Goal: Communication & Community: Answer question/provide support

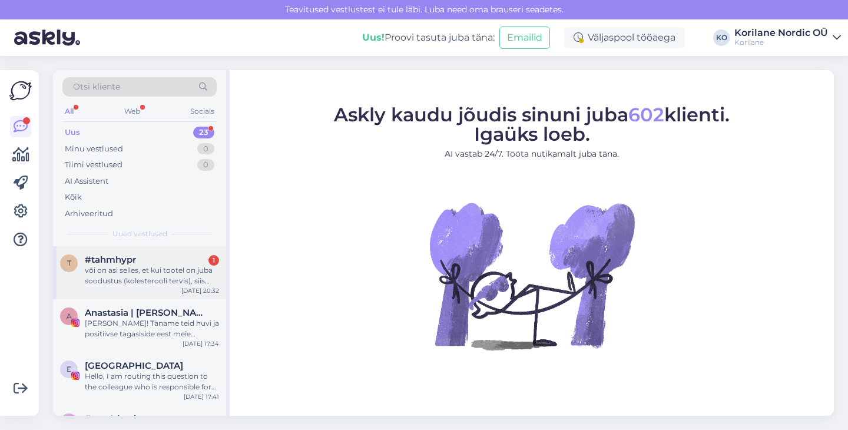
click at [158, 265] on div "või on asi selles, et kui tootel on juba soodustus (kolesterooli tervis), siis …" at bounding box center [152, 275] width 134 height 21
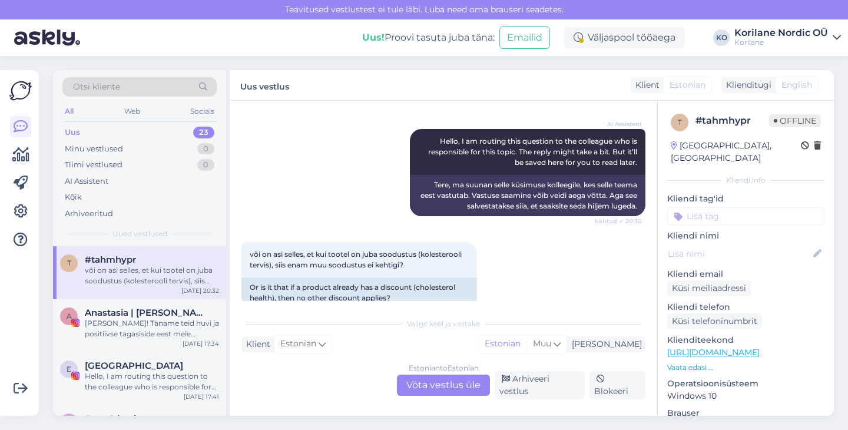
scroll to position [172, 0]
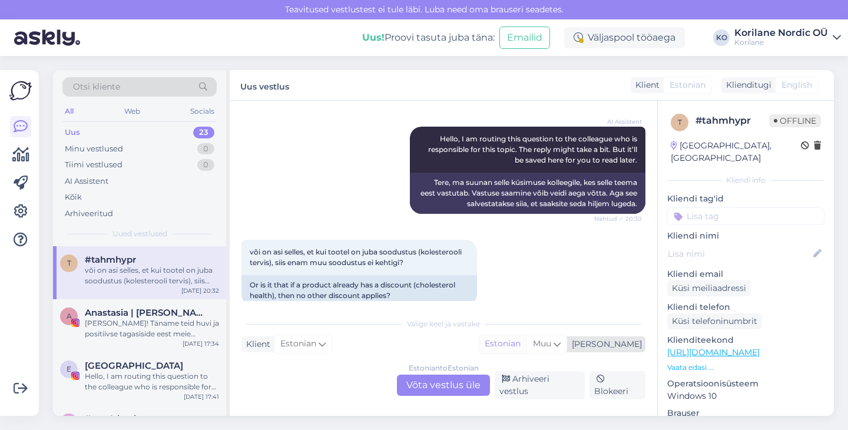
click at [526, 348] on div "Estonian" at bounding box center [503, 344] width 48 height 18
click at [453, 387] on div "Estonian to Estonian Võta vestlus üle" at bounding box center [443, 384] width 93 height 21
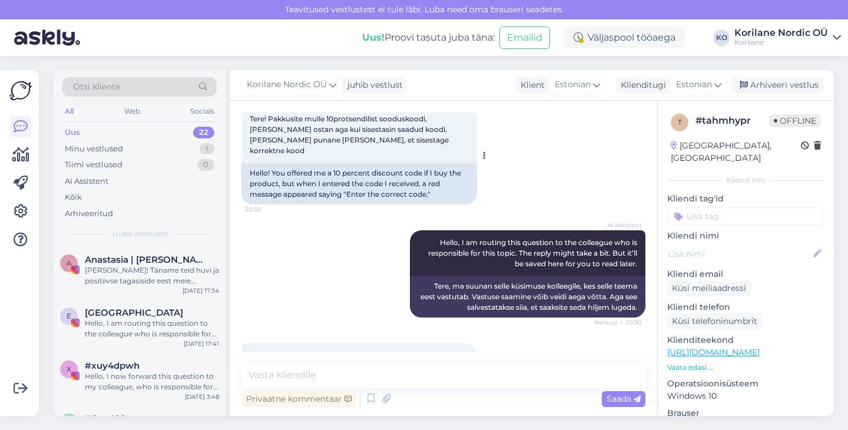
scroll to position [128, 0]
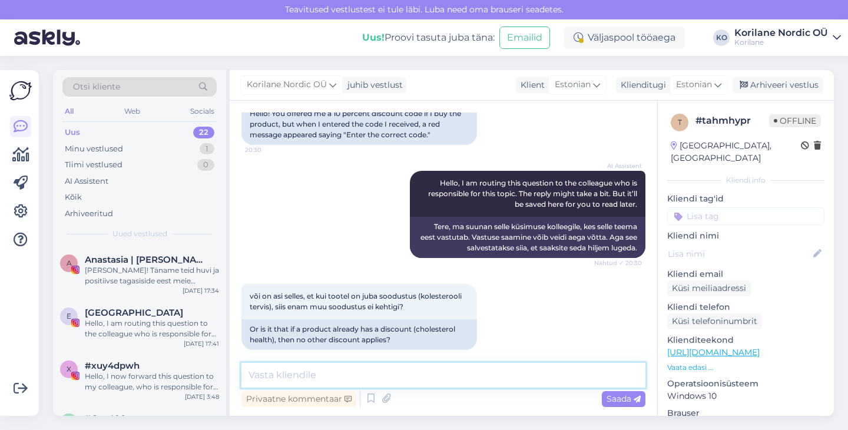
click at [306, 382] on textarea at bounding box center [443, 375] width 404 height 25
paste textarea "Vabandame tekkinud segaduse pärast. [PERSON_NAME] ei oleks pidanud Teile praegu…"
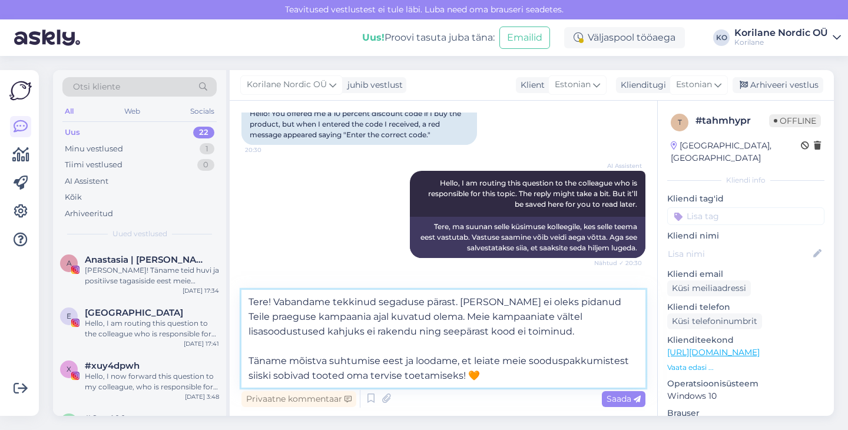
click at [248, 360] on textarea "Tere! Vabandame tekkinud segaduse pärast. [PERSON_NAME] ei oleks pidanud Teile …" at bounding box center [443, 339] width 404 height 98
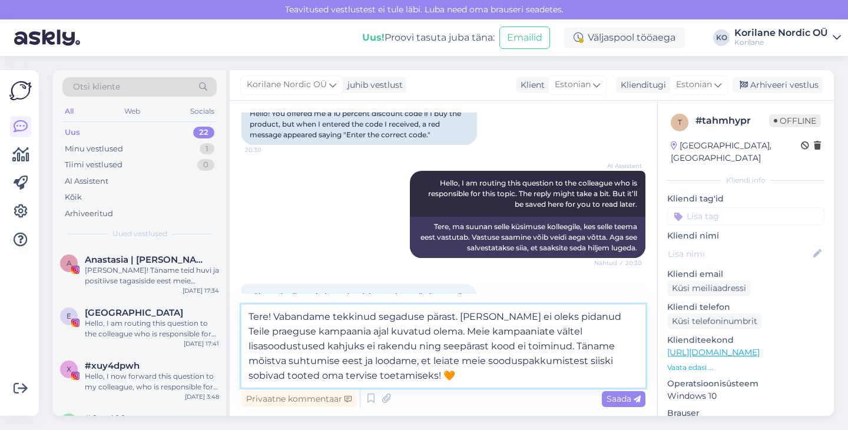
click at [378, 376] on textarea "Tere! Vabandame tekkinud segaduse pärast. [PERSON_NAME] ei oleks pidanud Teile …" at bounding box center [443, 345] width 404 height 83
type textarea "Tere! Vabandame tekkinud segaduse pärast. [PERSON_NAME] ei oleks pidanud Teile …"
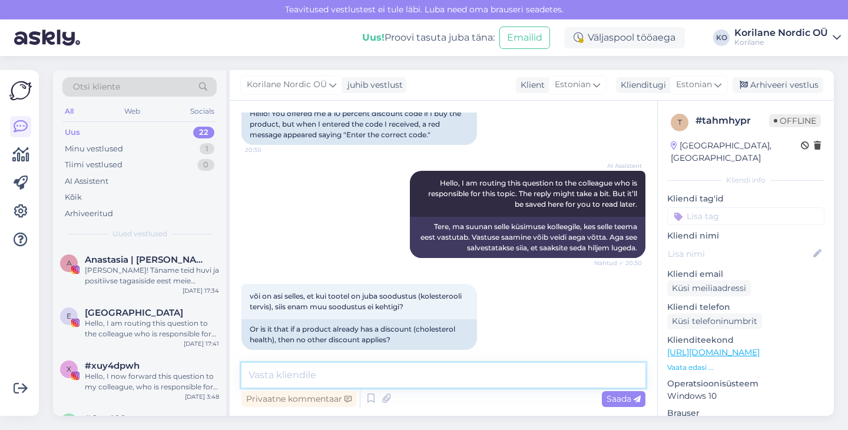
scroll to position [267, 0]
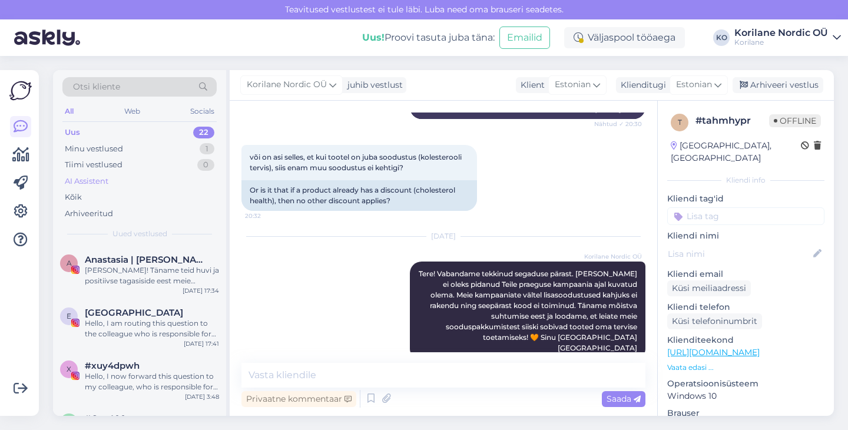
click at [108, 178] on div "AI Assistent" at bounding box center [87, 181] width 44 height 12
